Goal: Information Seeking & Learning: Learn about a topic

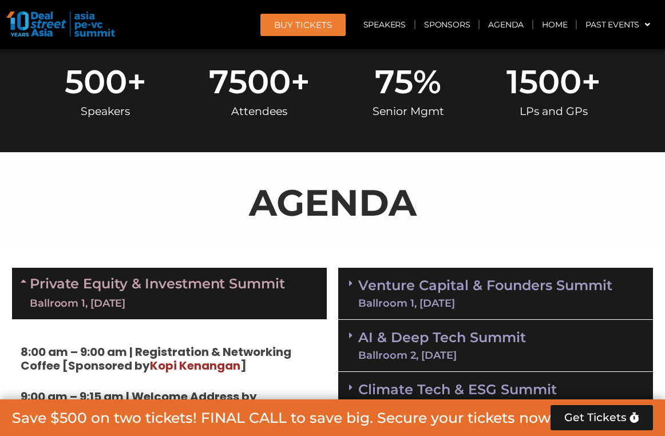
scroll to position [652, 0]
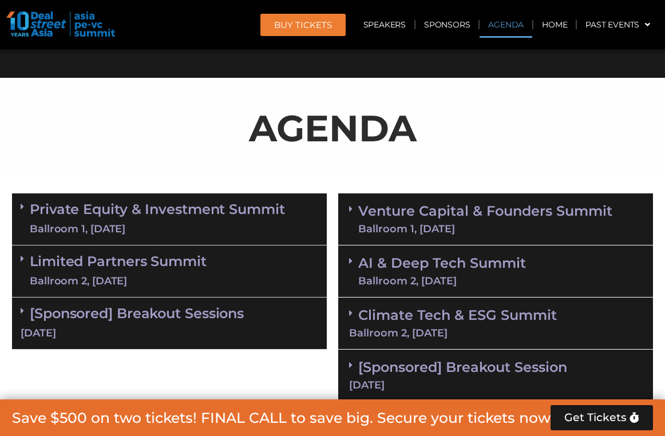
scroll to position [629, 0]
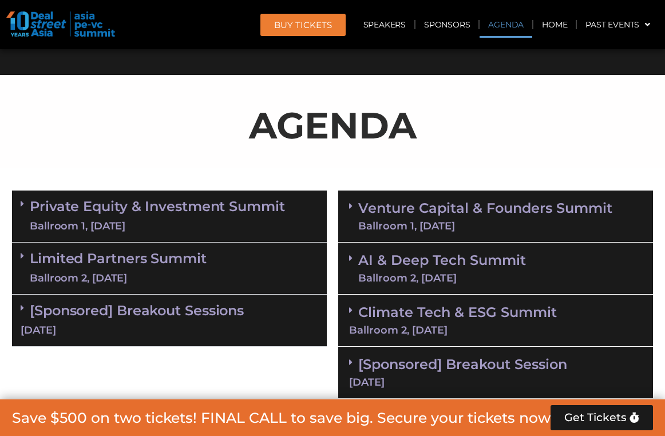
click at [127, 206] on link "Private Equity & Investment Summit Ballroom 1, 10 Sept" at bounding box center [157, 216] width 255 height 34
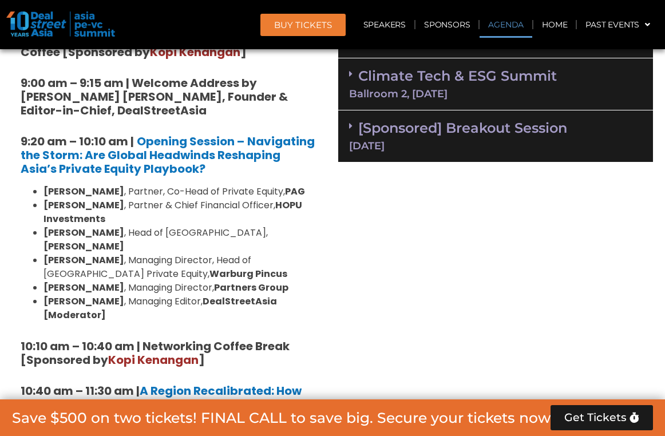
scroll to position [866, 0]
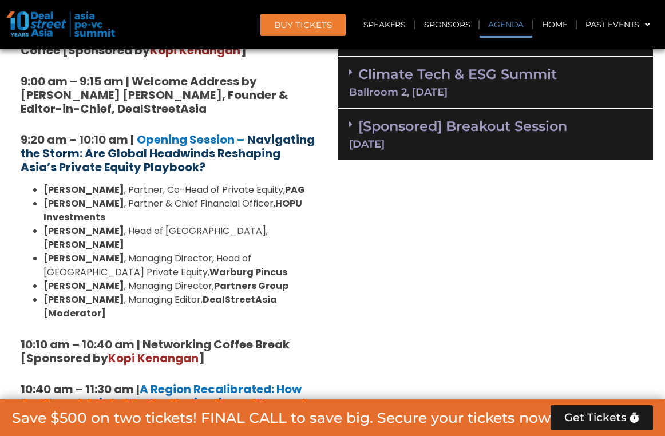
click at [123, 167] on strong "Navigating the Storm: Are Global Headwinds Reshaping Asia’s Private Equity Play…" at bounding box center [168, 153] width 294 height 43
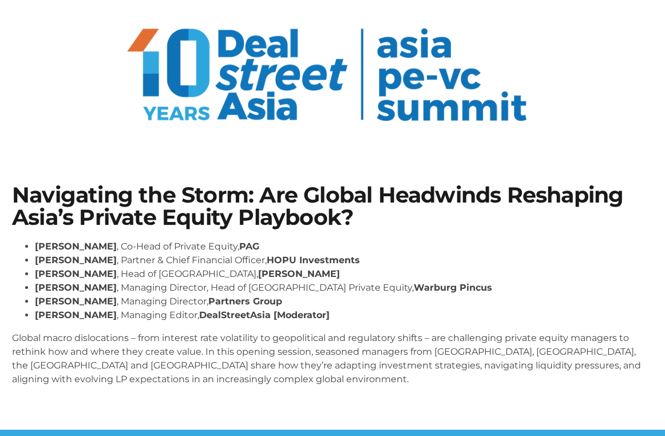
scroll to position [68, 0]
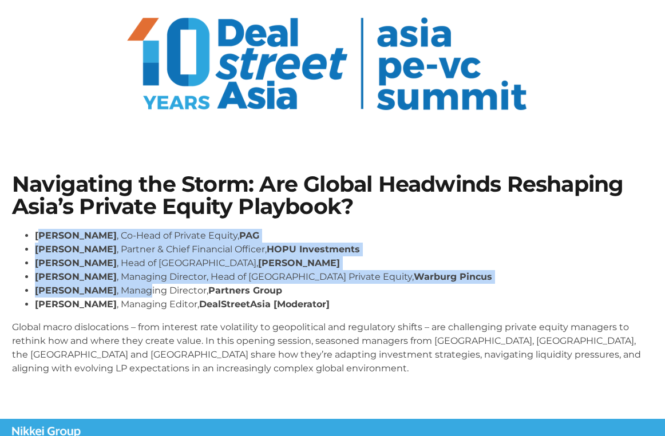
drag, startPoint x: 42, startPoint y: 236, endPoint x: 129, endPoint y: 288, distance: 101.1
click at [129, 288] on ul "[PERSON_NAME] , Co-Head of Private Equity, PAG [PERSON_NAME] , Partner & Chief …" at bounding box center [332, 270] width 641 height 82
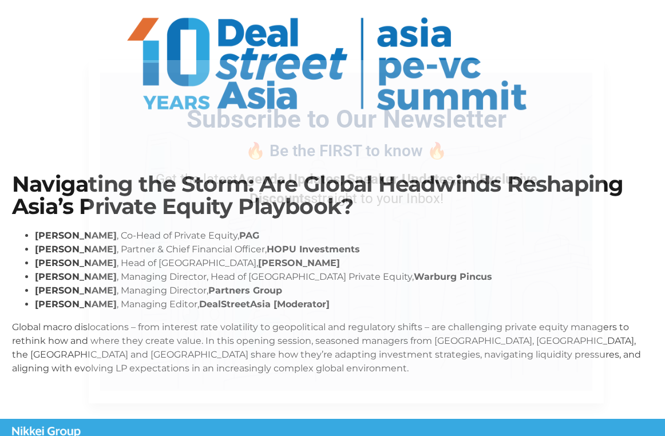
click at [147, 285] on div "Subscribe to Our Newsletter 🔥 Be the FIRST to know 🔥 Get the latest Agenda Upda…" at bounding box center [346, 232] width 492 height 318
click at [586, 77] on icon "Close" at bounding box center [588, 75] width 10 height 10
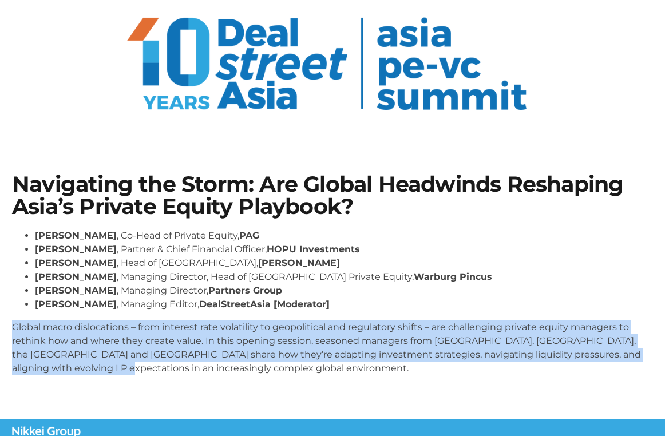
drag, startPoint x: 37, startPoint y: 317, endPoint x: 78, endPoint y: 361, distance: 59.9
click at [78, 361] on div "Nikhil Srivastava , Co-Head of Private Equity, PAG Huanan Yang , Partner & Chie…" at bounding box center [332, 302] width 641 height 146
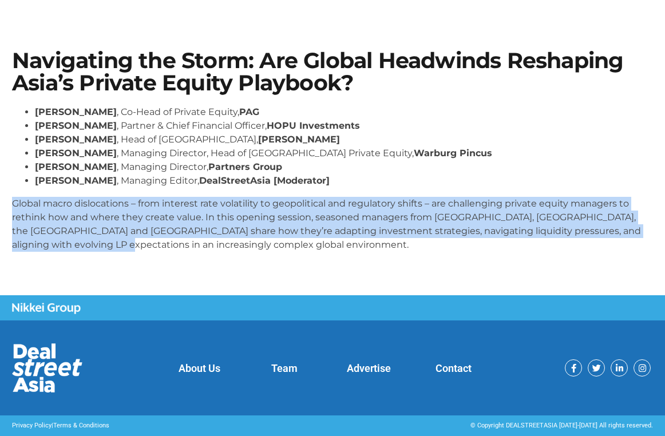
scroll to position [191, 0]
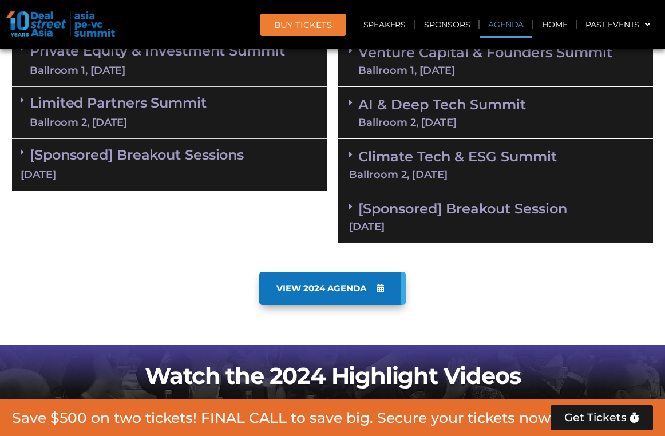
scroll to position [825, 0]
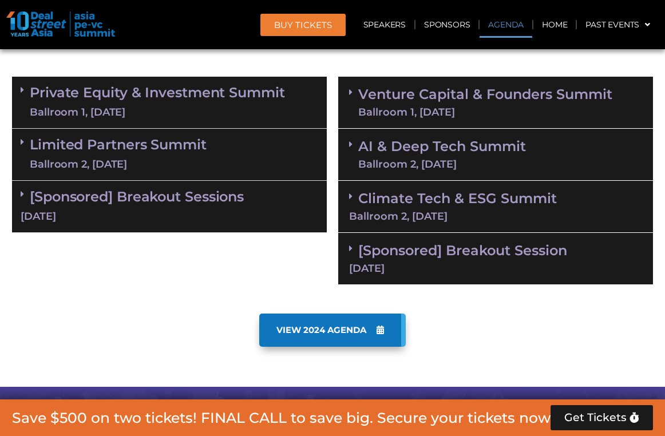
click at [164, 108] on div "Ballroom 1, 10 Sept" at bounding box center [157, 112] width 255 height 14
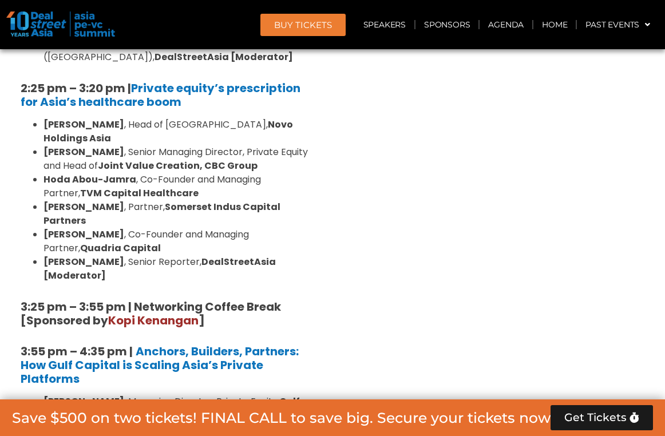
scroll to position [1843, 0]
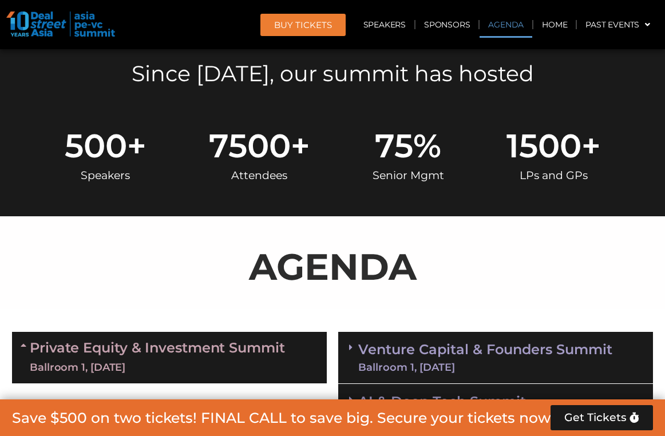
scroll to position [749, 0]
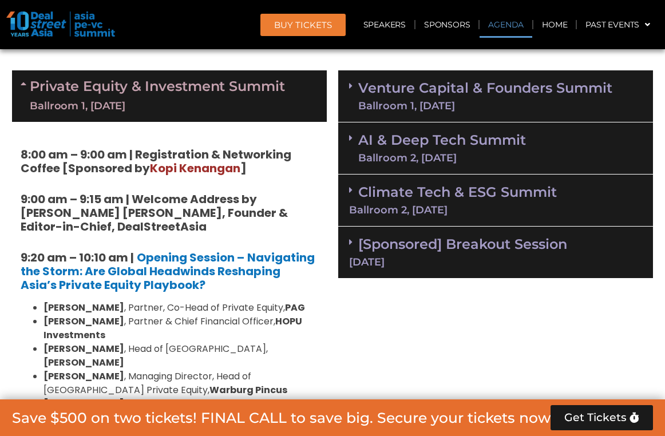
click at [406, 213] on div "Ballroom 2, 11 Sept" at bounding box center [495, 210] width 293 height 10
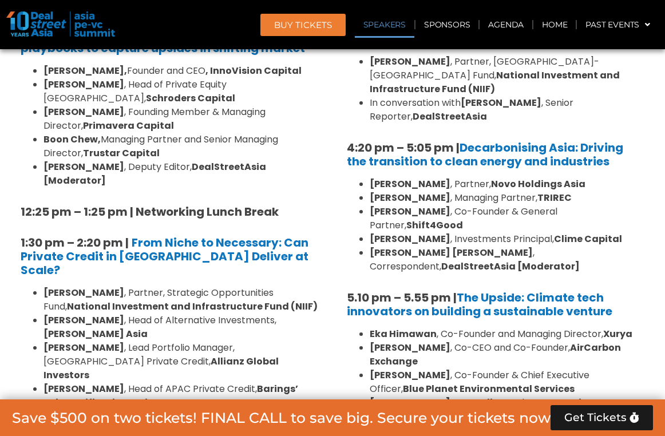
scroll to position [1468, 0]
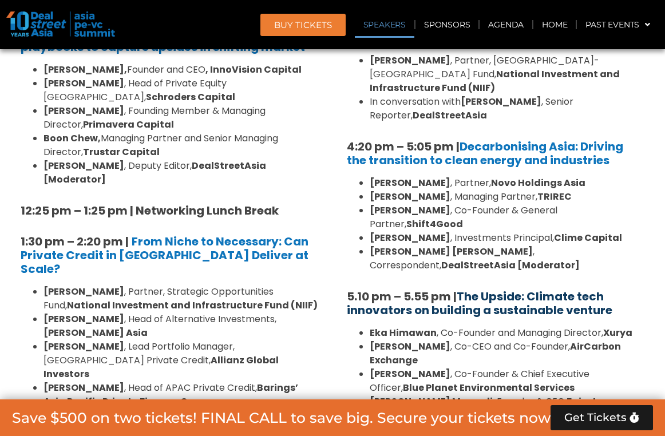
click at [481, 288] on link "The Upside: Climate tech innovators on building a sustainable venture" at bounding box center [479, 303] width 265 height 30
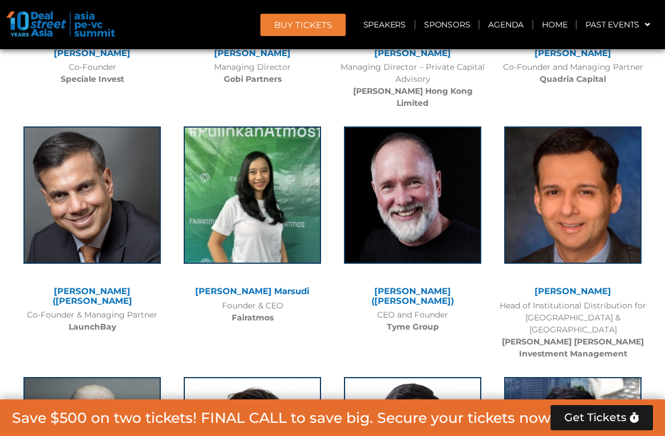
scroll to position [9394, 0]
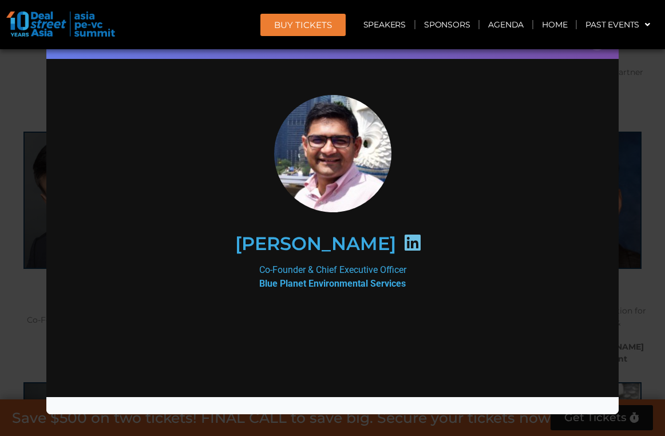
scroll to position [0, 0]
click at [635, 127] on div "Speaker Profile ×" at bounding box center [332, 218] width 665 height 436
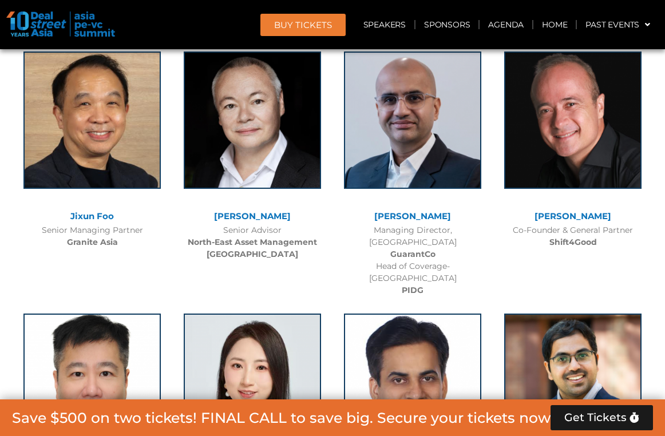
scroll to position [7900, 0]
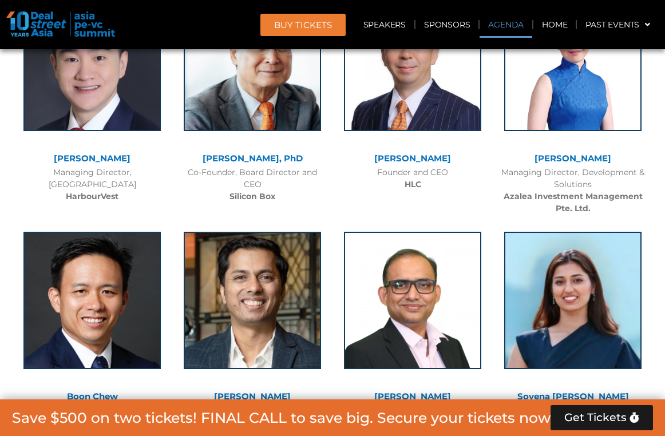
click at [506, 27] on link "Agenda" at bounding box center [505, 24] width 53 height 26
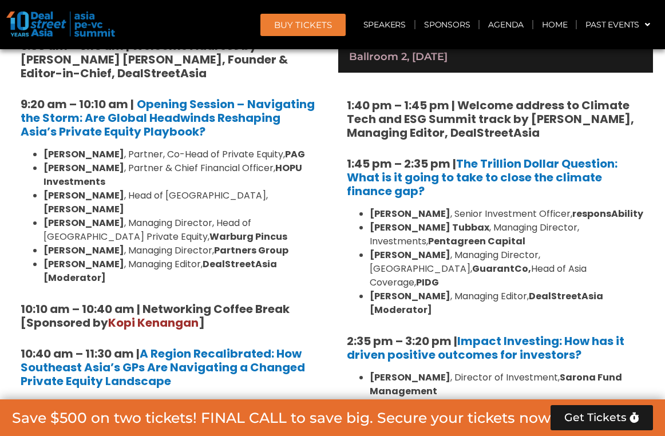
scroll to position [871, 0]
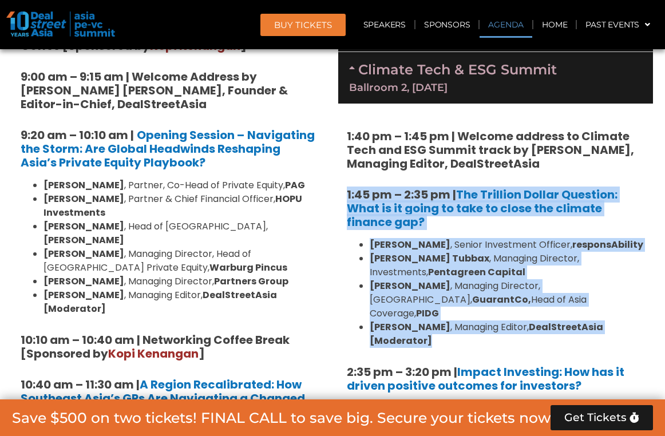
drag, startPoint x: 342, startPoint y: 189, endPoint x: 645, endPoint y: 317, distance: 329.3
copy div "1:45 pm – 2:35 pm | The Trillion Dollar Question: What is it going to take to c…"
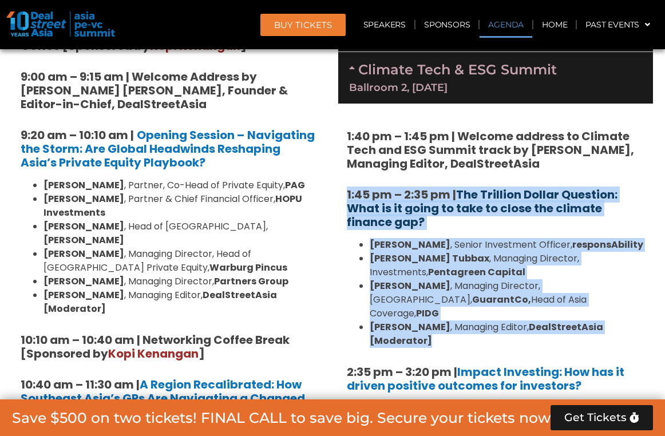
click at [476, 187] on link "The Trillion Dollar Question: What is it going to take to close the climate fin…" at bounding box center [482, 207] width 271 height 43
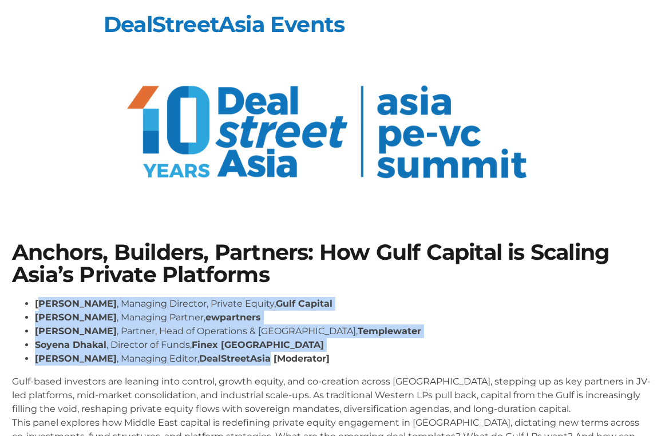
drag, startPoint x: 42, startPoint y: 304, endPoint x: 251, endPoint y: 353, distance: 214.3
click at [251, 353] on ul "[PERSON_NAME] , Managing Director, Private Equity, Gulf Capital [PERSON_NAME] ,…" at bounding box center [332, 331] width 641 height 69
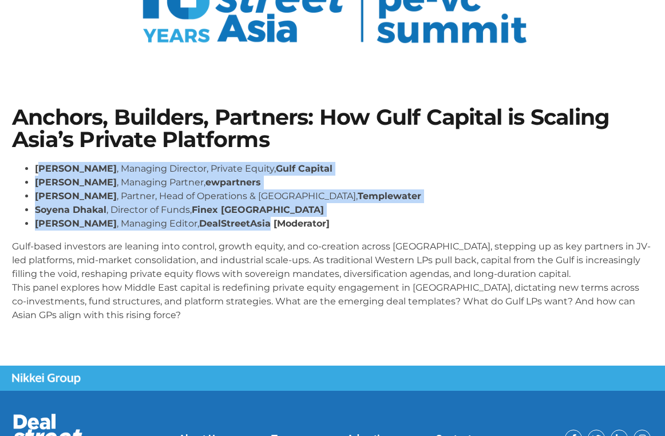
scroll to position [138, 0]
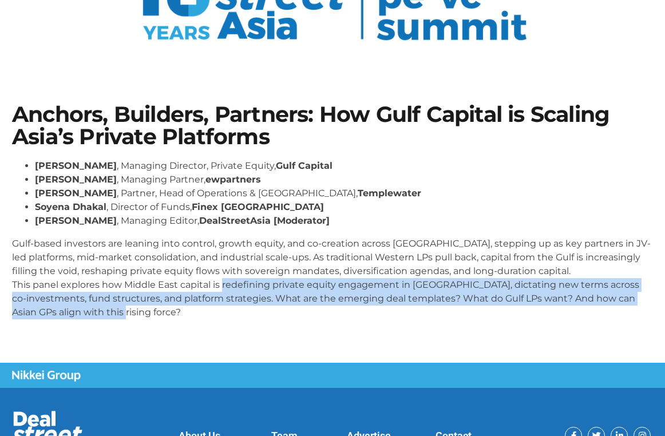
drag, startPoint x: 221, startPoint y: 276, endPoint x: 213, endPoint y: 312, distance: 37.0
click at [213, 312] on p "Gulf-based investors are leaning into control, growth equity, and co-creation a…" at bounding box center [332, 278] width 641 height 82
